Goal: Navigation & Orientation: Go to known website

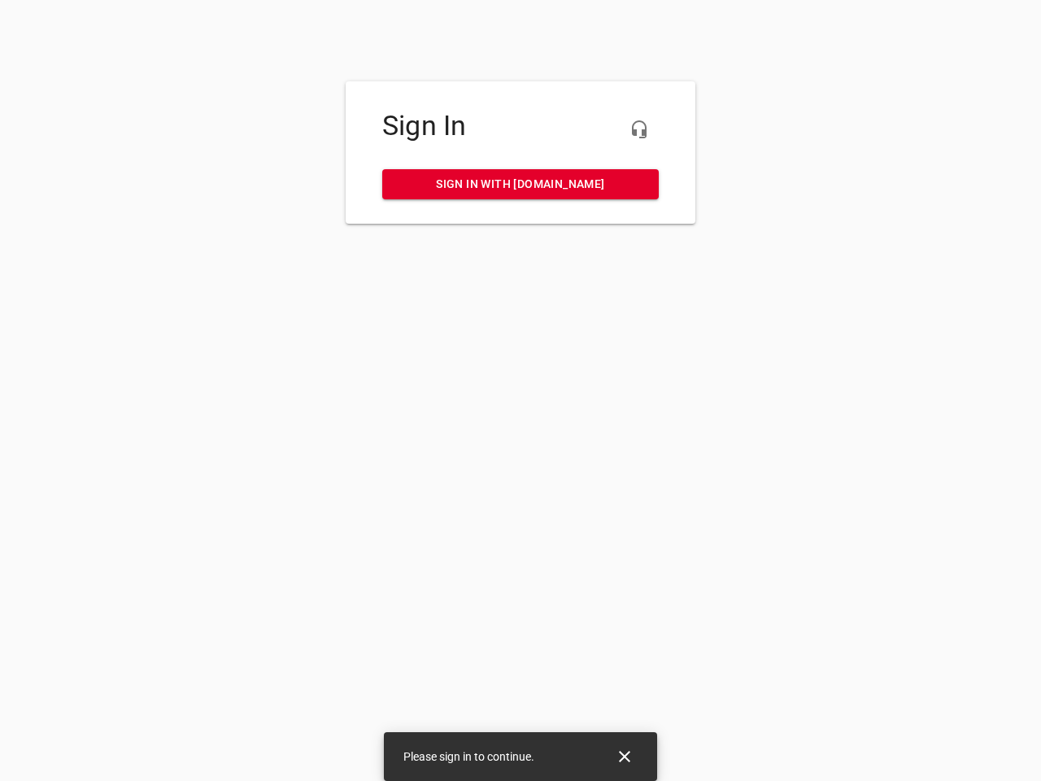
click at [639, 129] on icon "button" at bounding box center [639, 130] width 20 height 20
click at [625, 756] on icon "Close" at bounding box center [624, 756] width 11 height 11
